Goal: Transaction & Acquisition: Purchase product/service

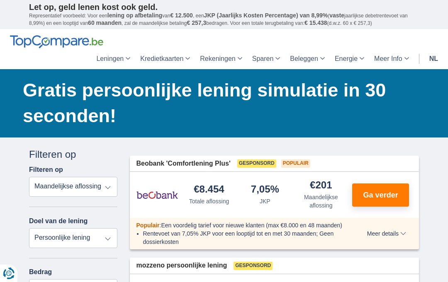
click at [374, 192] on span "Ga verder" at bounding box center [380, 195] width 35 height 7
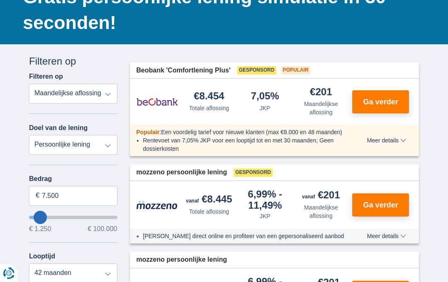
scroll to position [93, 0]
type input "16.250"
type input "16250"
type input "17.250"
type input "17250"
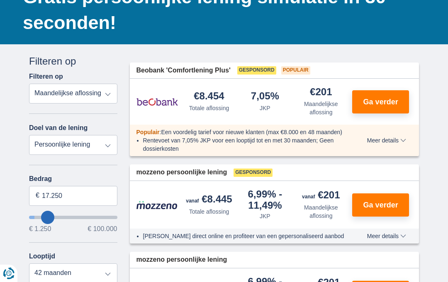
type input "18.250"
type input "18250"
select select "84"
type input "20.250"
type input "20250"
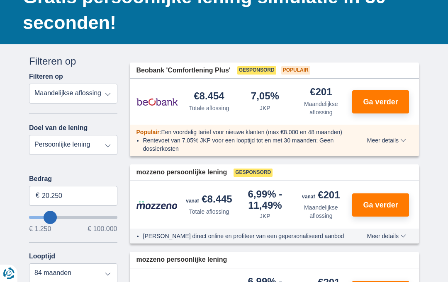
type input "22.250"
type input "22250"
type input "23.250"
type input "23250"
type input "25.250"
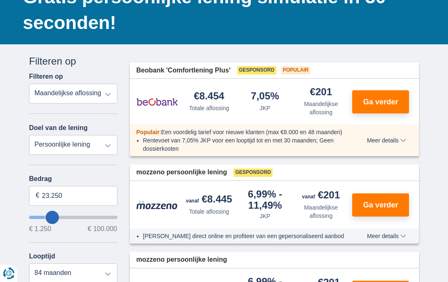
type input "25250"
type input "27.250"
type input "27250"
type input "28.250"
type input "28250"
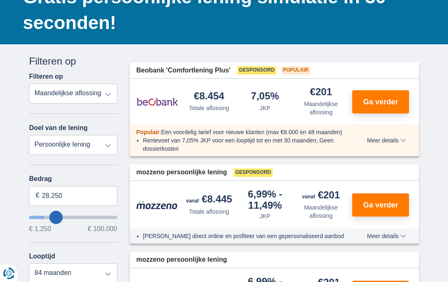
type input "29.250"
type input "29250"
type input "31.250"
type input "31250"
type input "32.250"
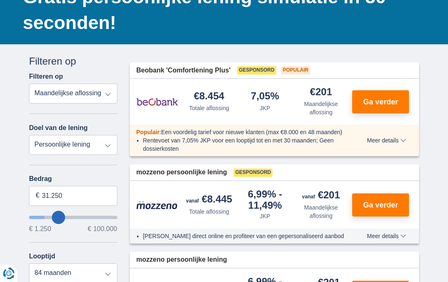
type input "32250"
type input "33.250"
type input "33250"
type input "34.250"
type input "34250"
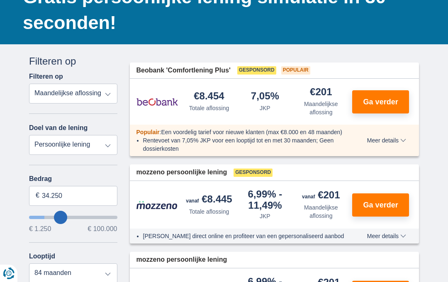
type input "35.250"
type input "35250"
type input "36.250"
type input "36250"
type input "37.250"
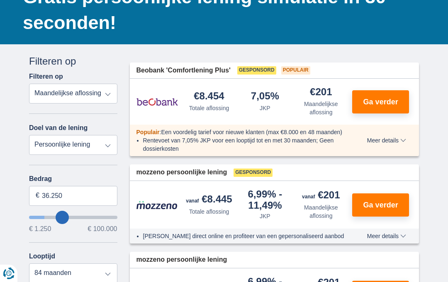
type input "37250"
select select "120"
type input "38.250"
type input "38250"
type input "39.250"
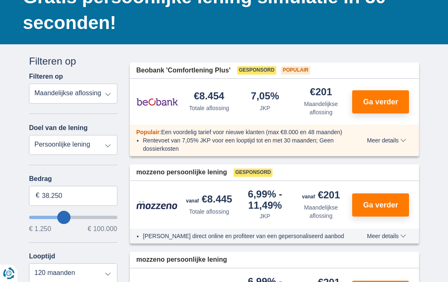
type input "39250"
type input "41.250"
type input "41250"
type input "42.250"
type input "42250"
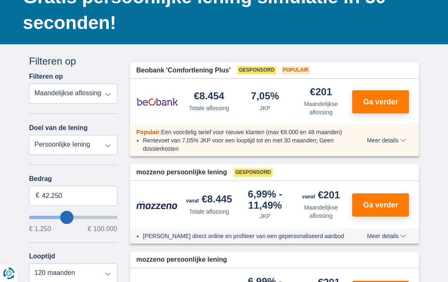
type input "43.250"
type input "43250"
type input "44.250"
type input "44250"
type input "45.250"
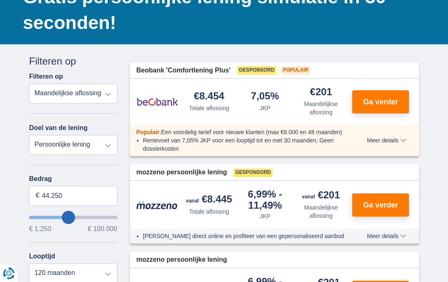
type input "45250"
type input "46.250"
type input "46250"
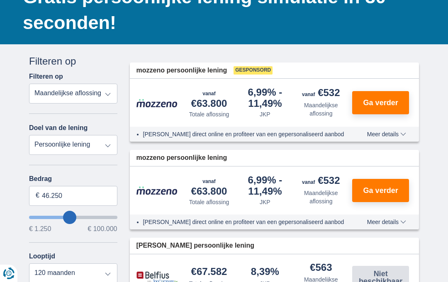
type input "45.250"
type input "45250"
type input "44.250"
type input "44250"
type input "43.250"
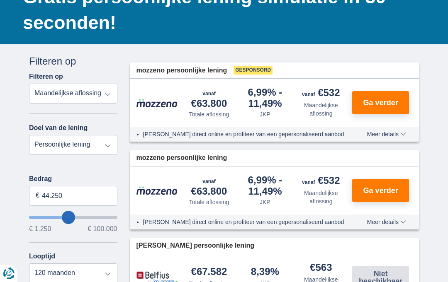
type input "43250"
type input "41.250"
type input "41250"
type input "40.250"
type input "40250"
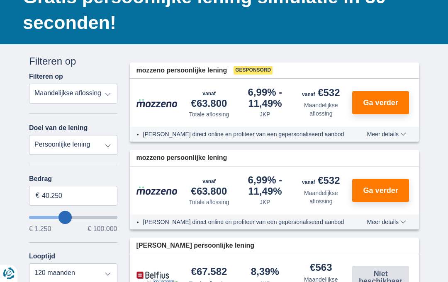
type input "38.250"
type input "38250"
type input "37.250"
type input "37250"
type input "35.250"
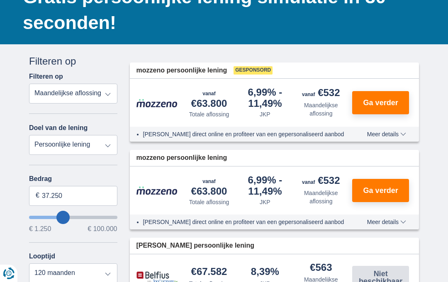
type input "35250"
type input "34.250"
type input "34250"
type input "33.250"
type input "33250"
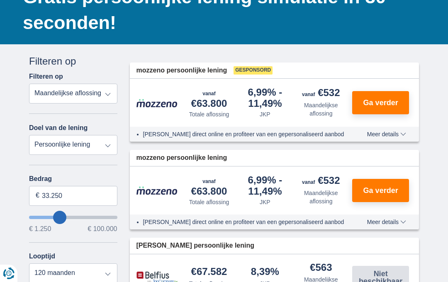
type input "32.250"
type input "32250"
type input "31.250"
type input "31250"
type input "27.250"
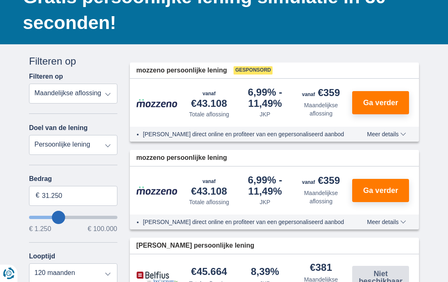
type input "27250"
type input "26.250"
type input "26250"
type input "27.250"
type input "27250"
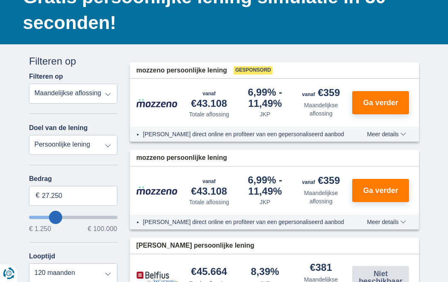
type input "28.250"
type input "28250"
type input "29.250"
type input "29250"
type input "31.250"
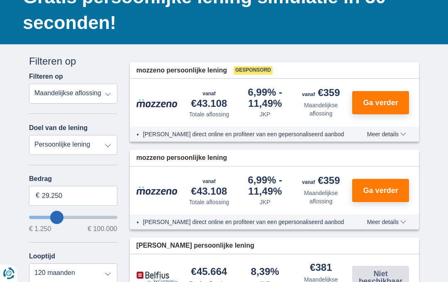
type input "31250"
type input "33.250"
type input "33250"
type input "35.250"
type input "35250"
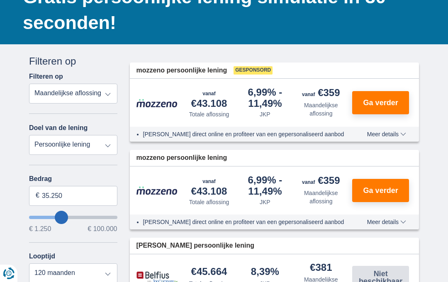
type input "37.250"
type input "37250"
type input "39.250"
type input "39250"
type input "40.250"
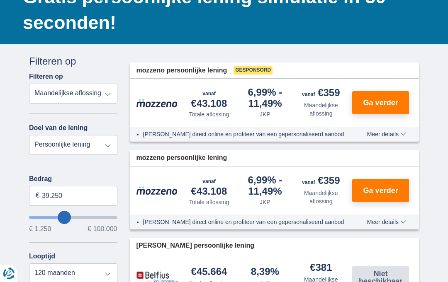
type input "40250"
type input "41.250"
type input "41250"
type input "43.250"
type input "43250"
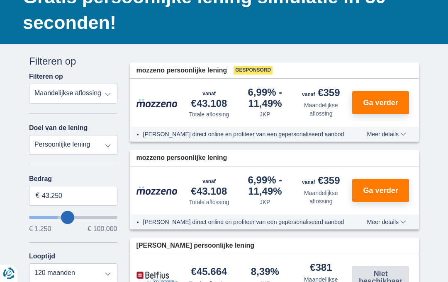
type input "44.250"
type input "44250"
type input "45.250"
type input "45250"
type input "46.250"
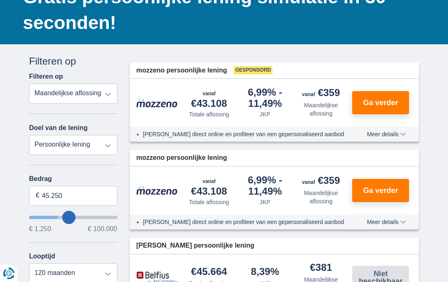
type input "46250"
type input "47.250"
type input "47250"
type input "48.250"
type input "48250"
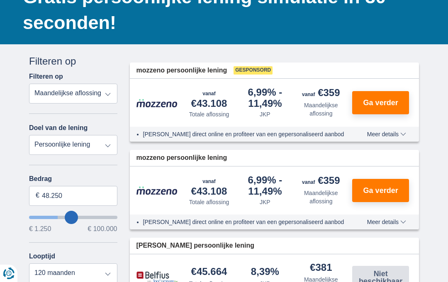
type input "49.250"
type input "49250"
type input "50.250"
type input "50250"
type input "51.250"
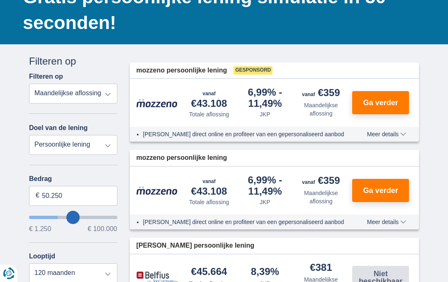
type input "51250"
type input "52.250"
type input "52250"
type input "54.250"
type input "54250"
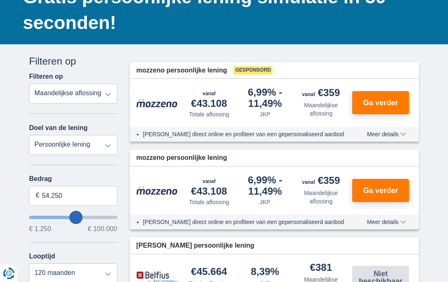
type input "55.250"
type input "55250"
type input "56.250"
type input "56250"
type input "57.250"
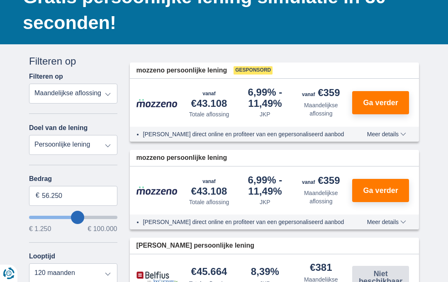
type input "57250"
type input "58.250"
type input "58250"
type input "59.250"
type input "59250"
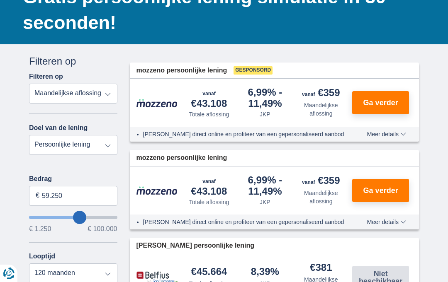
type input "60.250"
type input "60250"
type input "61.250"
type input "61250"
type input "63.250"
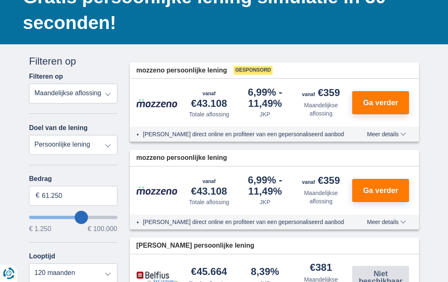
type input "63250"
type input "64.250"
type input "64250"
type input "65.250"
type input "65250"
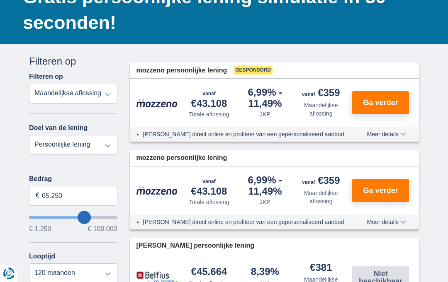
type input "66.250"
type input "66250"
type input "67.250"
type input "67250"
type input "68.250"
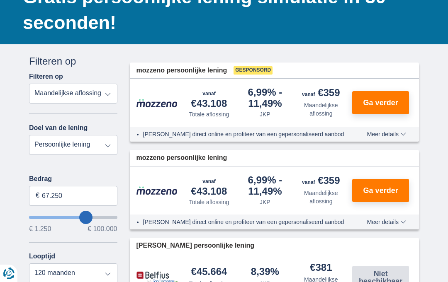
type input "68250"
type input "69.250"
type input "69250"
type input "70.250"
type input "70250"
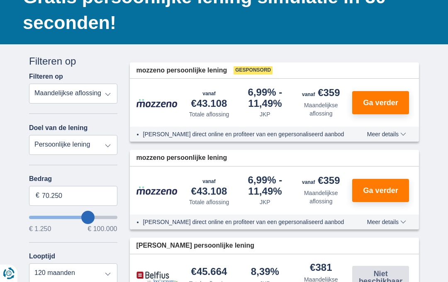
type input "72.250"
type input "72250"
type input "73.250"
type input "73250"
type input "74.250"
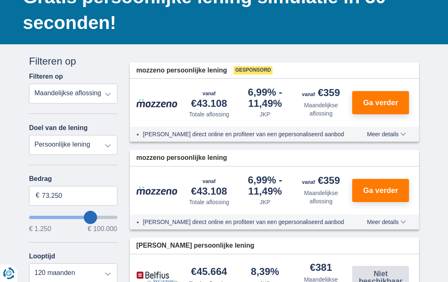
type input "74250"
type input "75.250"
type input "75250"
type input "76.250"
type input "76250"
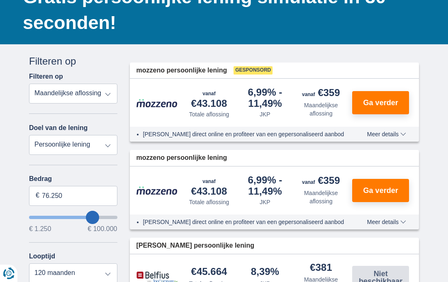
type input "77.250"
type input "77250"
type input "78.250"
type input "78250"
type input "79.250"
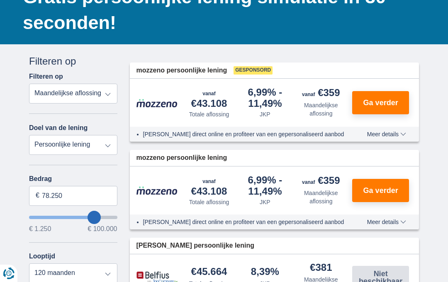
type input "79250"
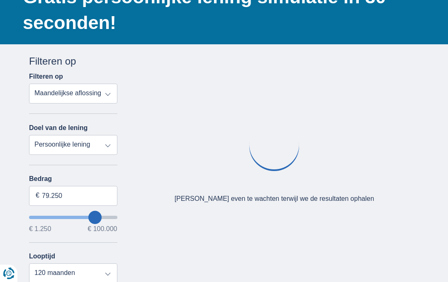
type input "80.250"
type input "80250"
type input "81.250"
type input "81250"
type input "82.250"
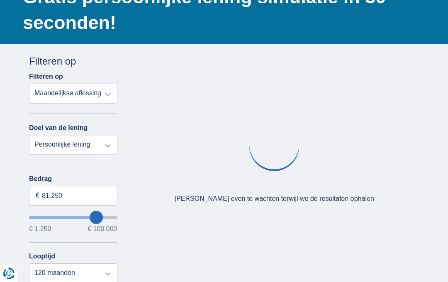
type input "82250"
type input "83.250"
type input "83250"
type input "84.250"
type input "84250"
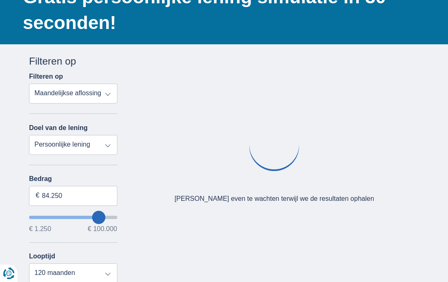
type input "85.250"
type input "85250"
type input "87.250"
type input "87250"
type input "88.250"
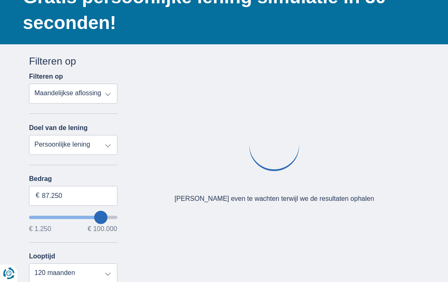
type input "88250"
type input "89.250"
type input "89250"
type input "90.250"
type input "90250"
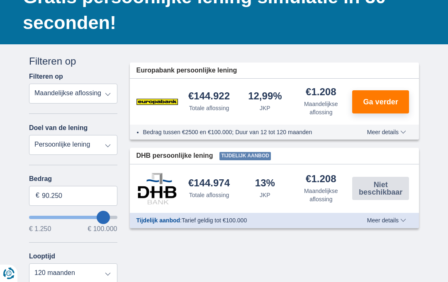
type input "91.250"
type input "91250"
type input "95.250"
type input "95250"
type input "96.250"
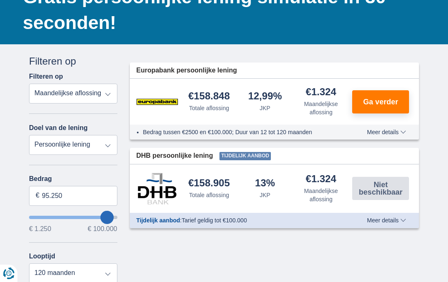
type input "96250"
type input "97.250"
type input "97250"
type input "98.250"
type input "98250"
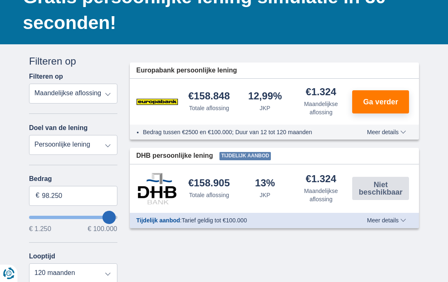
type input "99.250"
type input "99250"
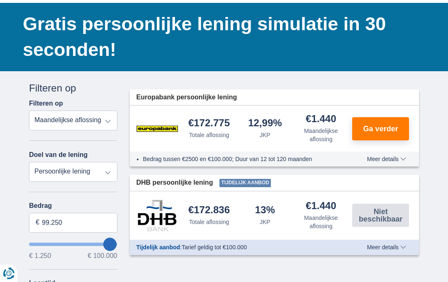
scroll to position [80, 0]
